Goal: Find specific page/section: Find specific page/section

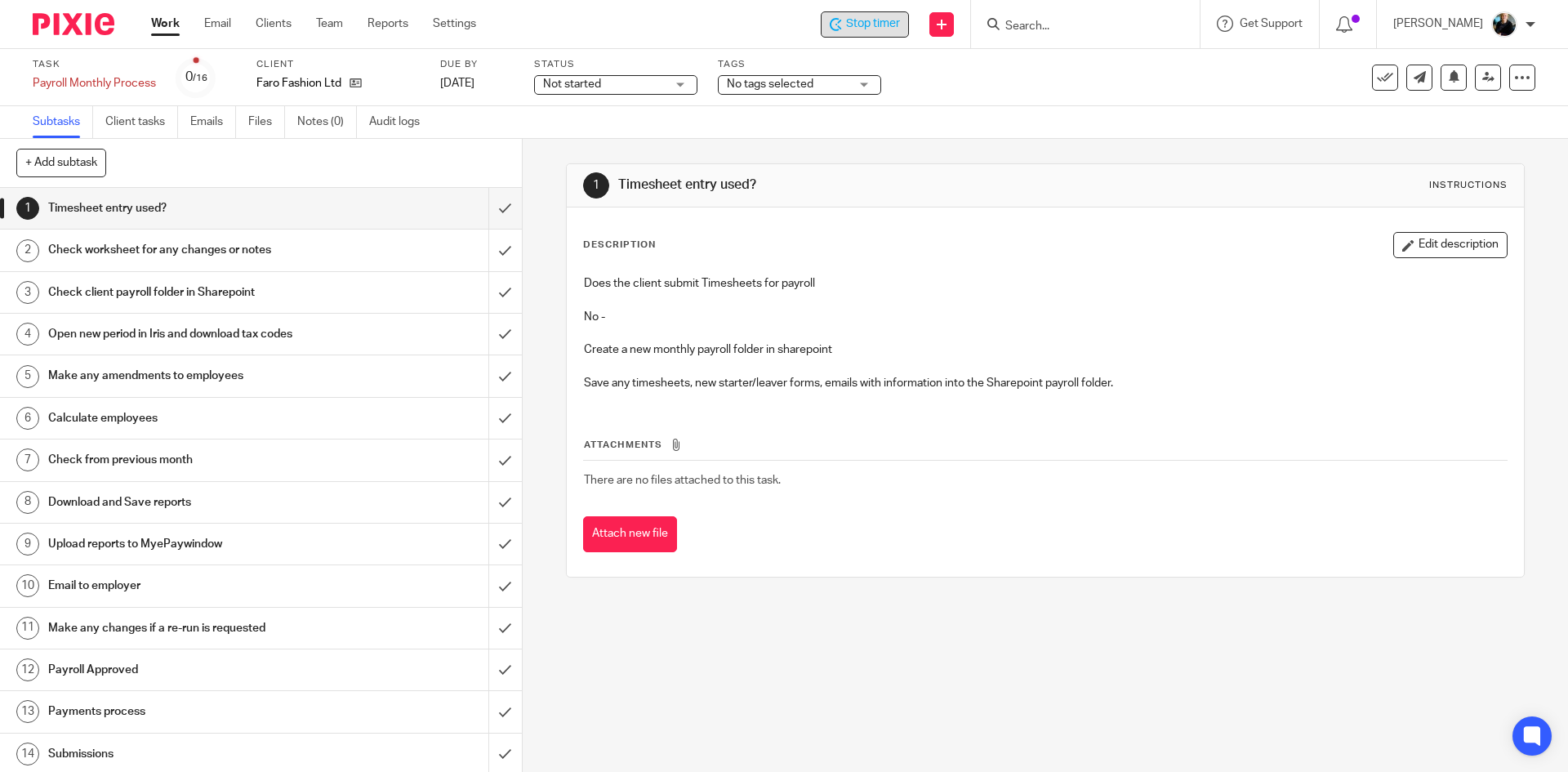
click at [888, 19] on span "Stop timer" at bounding box center [873, 24] width 54 height 18
click at [1026, 25] on input "Search" at bounding box center [1077, 27] width 147 height 15
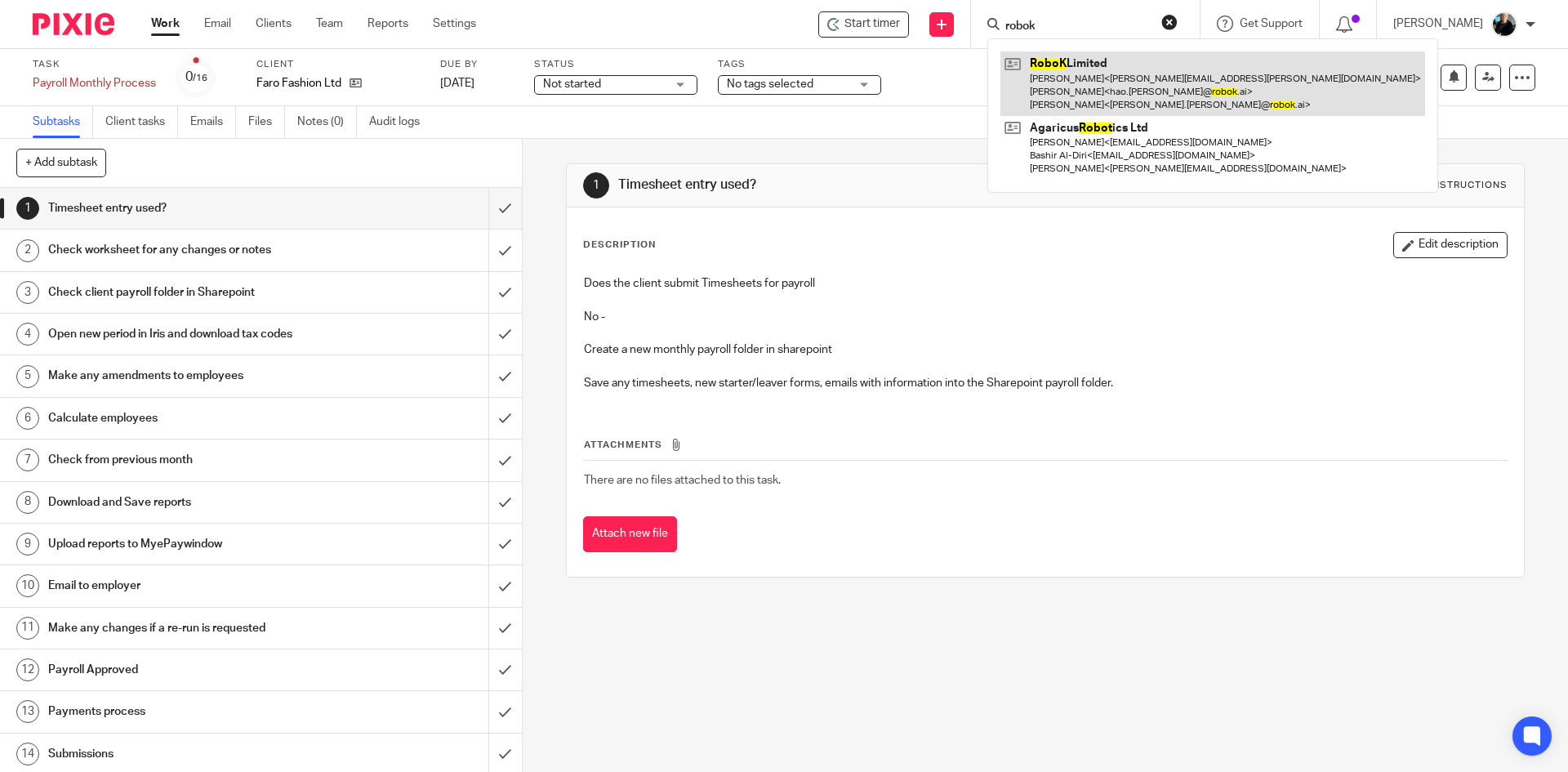
type input "robok"
click at [1073, 89] on link at bounding box center [1213, 84] width 425 height 65
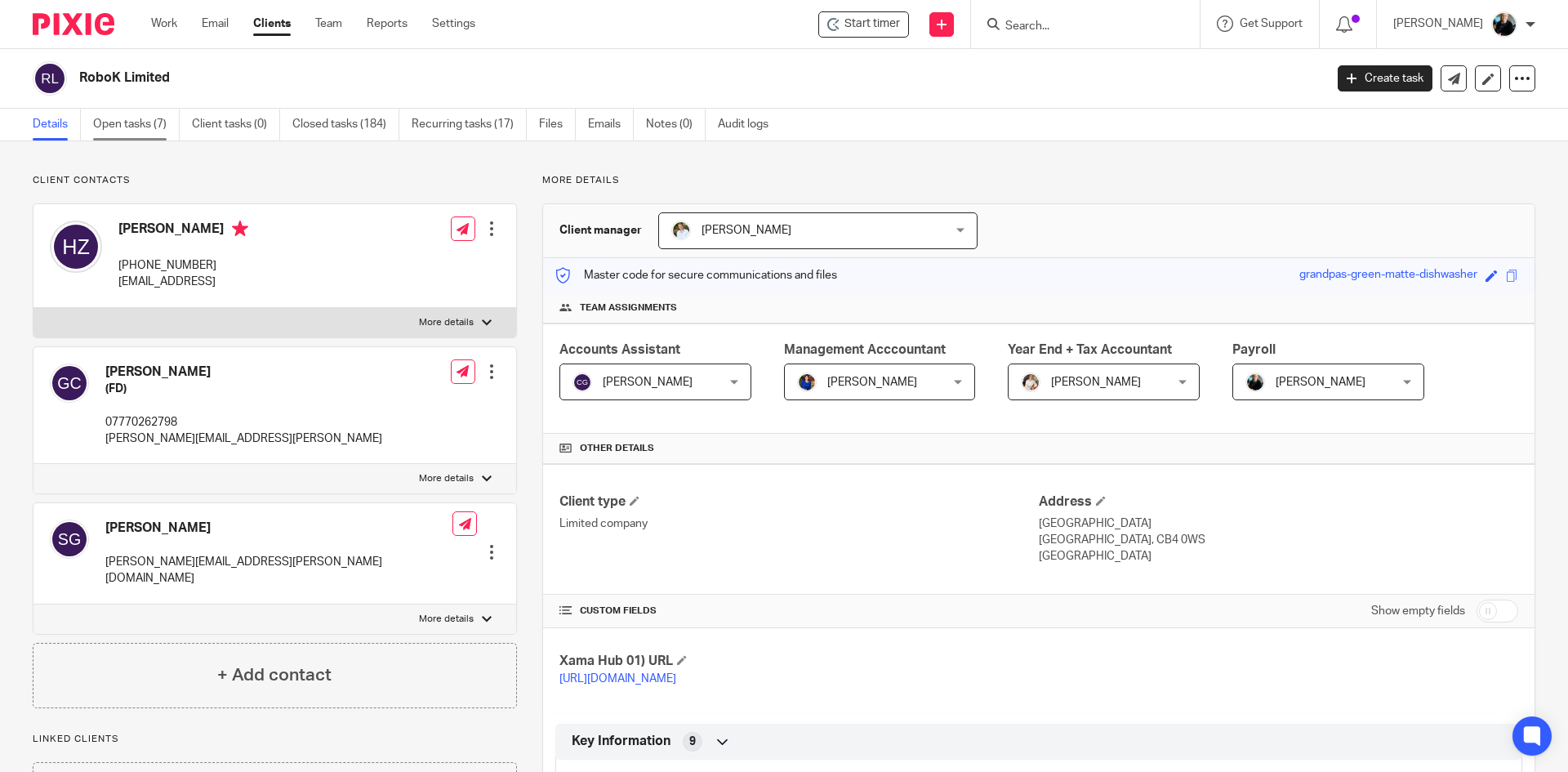
click at [141, 130] on link "Open tasks (7)" at bounding box center [137, 125] width 87 height 32
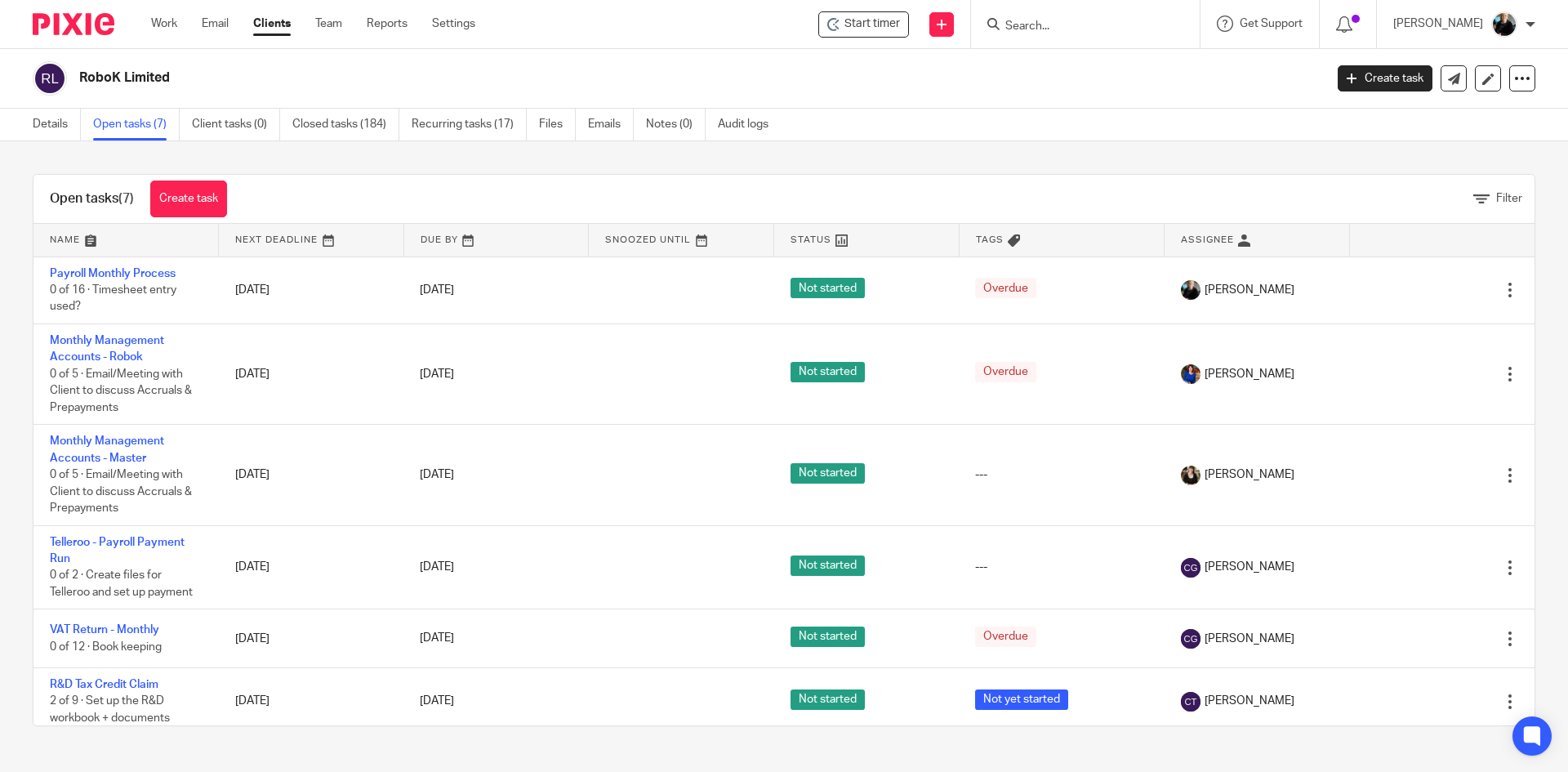
click at [1516, 18] on div "[PERSON_NAME]" at bounding box center [1465, 24] width 142 height 26
click at [1438, 113] on li "Logout" at bounding box center [1472, 115] width 108 height 24
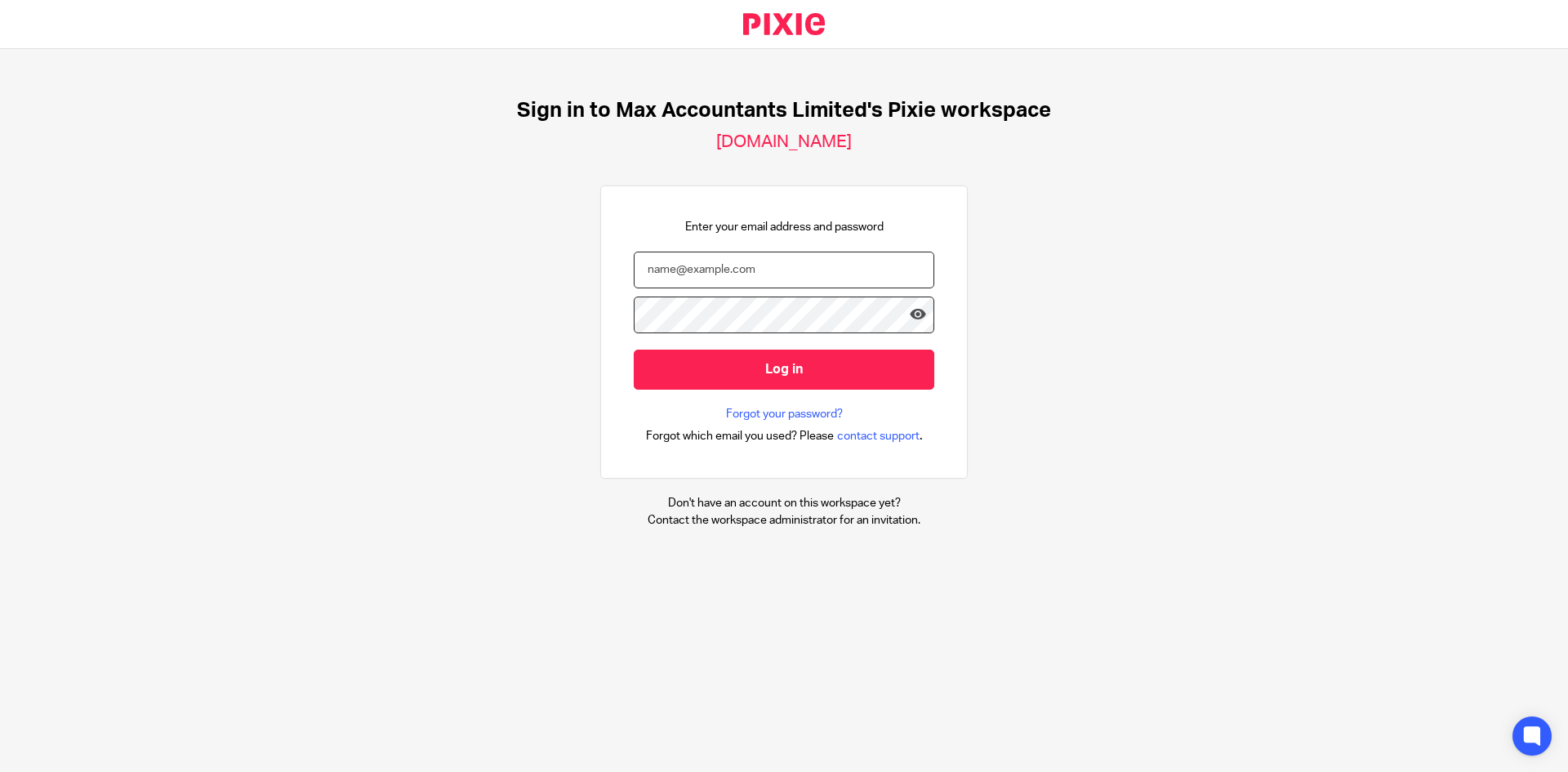
type input "[EMAIL_ADDRESS][DOMAIN_NAME]"
